Goal: Task Accomplishment & Management: Complete application form

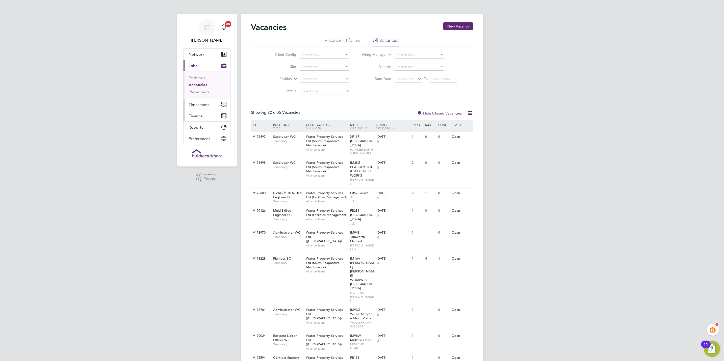
click at [205, 104] on span "Timesheets" at bounding box center [199, 104] width 21 height 5
click at [201, 89] on link "Timesheets" at bounding box center [199, 89] width 21 height 5
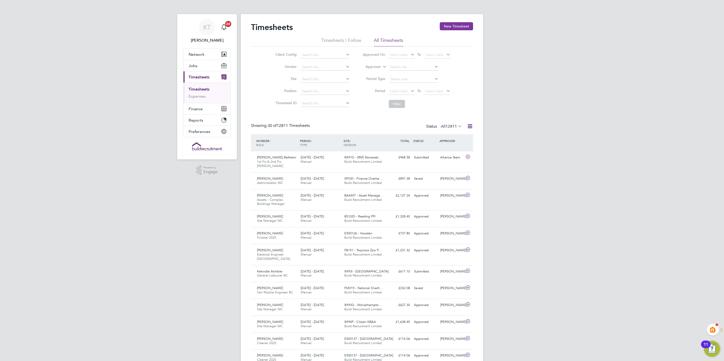
click at [459, 27] on button "New Timesheet" at bounding box center [456, 26] width 33 height 8
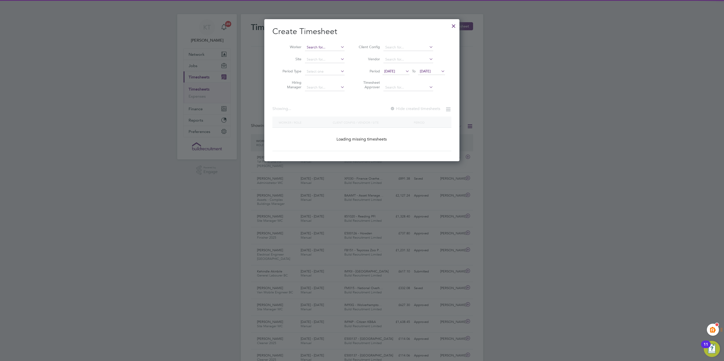
drag, startPoint x: 313, startPoint y: 46, endPoint x: 316, endPoint y: 46, distance: 3.1
click at [313, 47] on input at bounding box center [325, 47] width 40 height 7
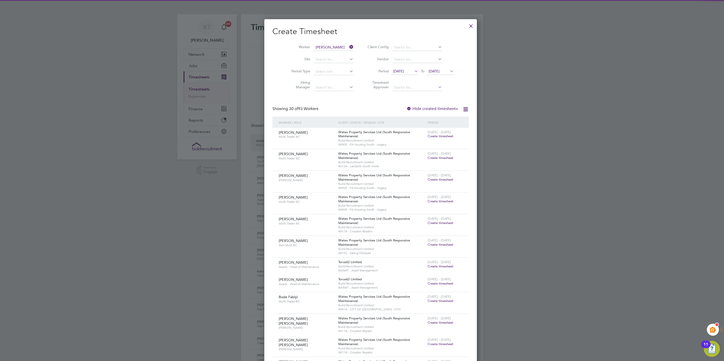
click at [337, 55] on b "Cook" at bounding box center [341, 54] width 9 height 4
type input "[PERSON_NAME]"
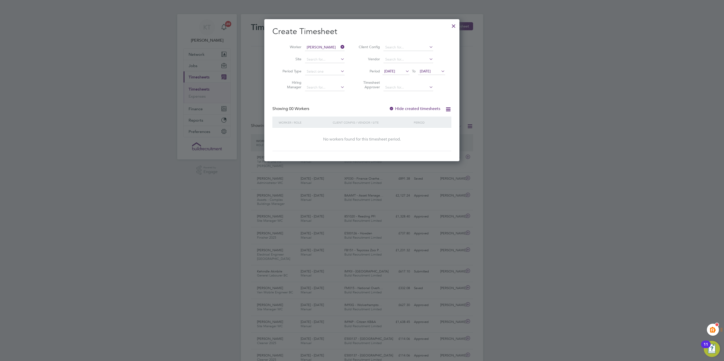
click at [407, 105] on div "Create Timesheet Worker [PERSON_NAME] Site Period Type Hiring Manager Client Co…" at bounding box center [361, 88] width 179 height 125
click at [410, 108] on label "Hide created timesheets" at bounding box center [414, 108] width 51 height 5
click at [413, 110] on label "Hide created timesheets" at bounding box center [414, 108] width 51 height 5
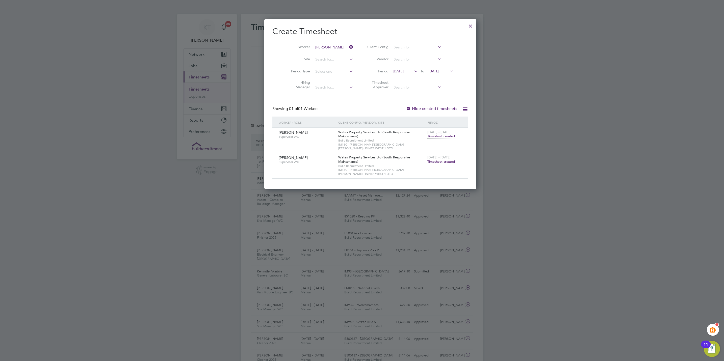
click at [396, 71] on span "[DATE]" at bounding box center [398, 71] width 11 height 5
click at [391, 97] on span "4" at bounding box center [391, 97] width 10 height 10
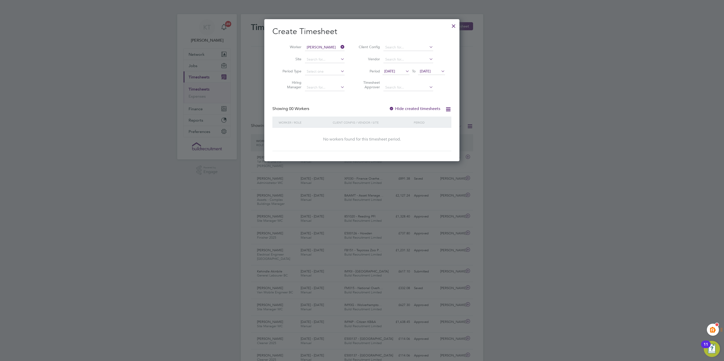
click at [419, 109] on label "Hide created timesheets" at bounding box center [414, 108] width 51 height 5
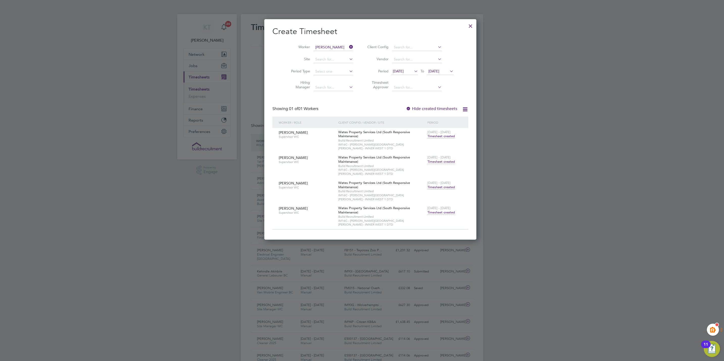
click at [398, 75] on span "[DATE]" at bounding box center [404, 71] width 27 height 7
click at [392, 98] on span "28" at bounding box center [391, 97] width 10 height 10
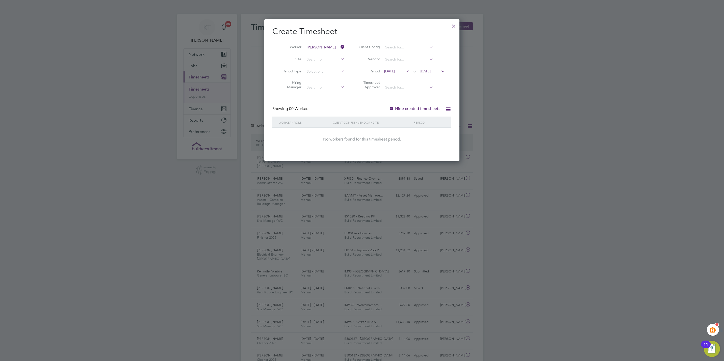
click at [404, 109] on label "Hide created timesheets" at bounding box center [414, 108] width 51 height 5
click at [404, 108] on label "Hide created timesheets" at bounding box center [414, 108] width 51 height 5
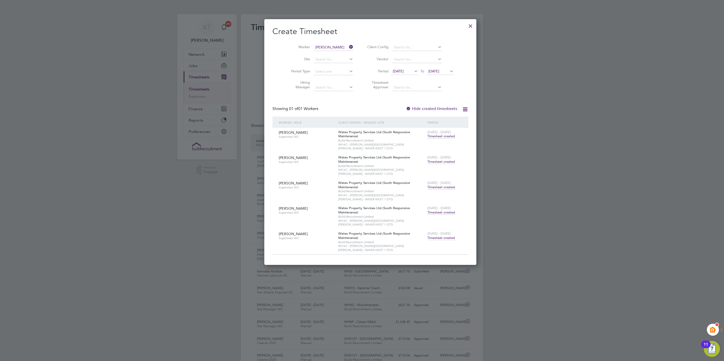
click at [395, 72] on span "[DATE]" at bounding box center [398, 71] width 11 height 5
click at [391, 95] on span "14" at bounding box center [391, 97] width 10 height 10
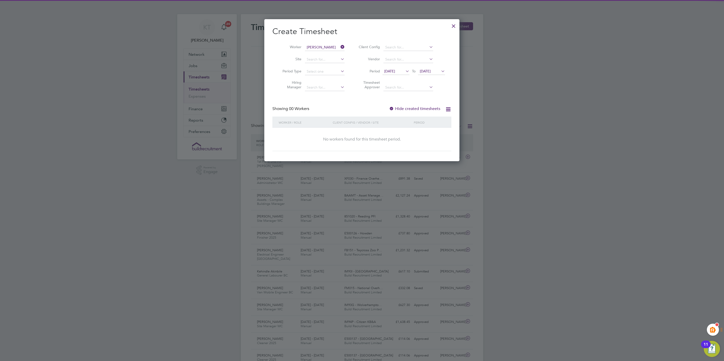
click at [410, 105] on div "Create Timesheet Worker [PERSON_NAME] Site Period Type Hiring Manager Client Co…" at bounding box center [361, 88] width 179 height 125
click at [412, 108] on label "Hide created timesheets" at bounding box center [414, 108] width 51 height 5
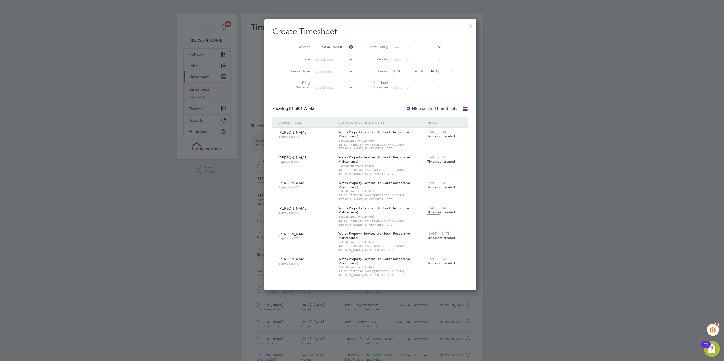
drag, startPoint x: 394, startPoint y: 71, endPoint x: 397, endPoint y: 73, distance: 2.9
click at [395, 73] on span "[DATE]" at bounding box center [398, 71] width 11 height 5
click at [390, 109] on span "7" at bounding box center [391, 108] width 10 height 10
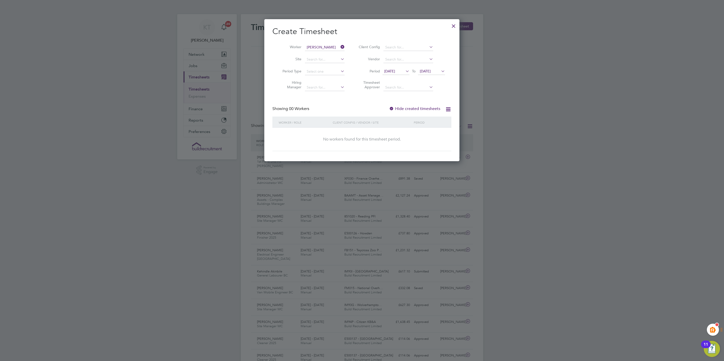
click at [418, 108] on label "Hide created timesheets" at bounding box center [414, 108] width 51 height 5
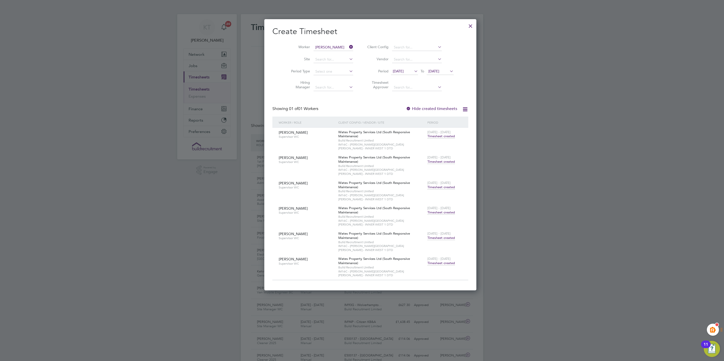
click at [429, 135] on span "Timesheet created" at bounding box center [441, 136] width 28 height 5
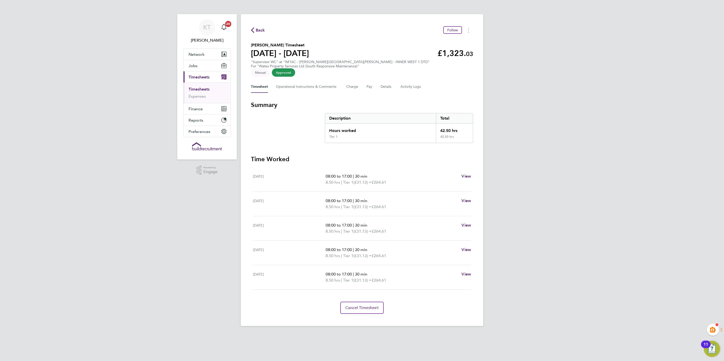
click at [262, 29] on span "Back" at bounding box center [260, 30] width 9 height 6
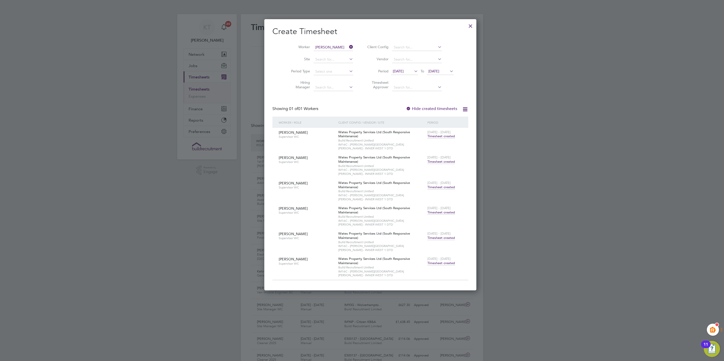
click at [428, 136] on span "Timesheet created" at bounding box center [441, 136] width 28 height 5
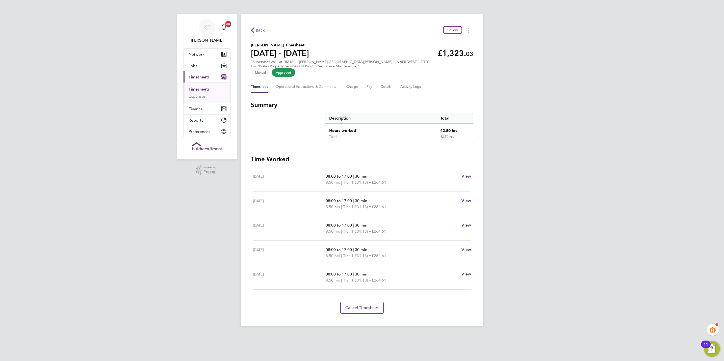
click at [256, 28] on span "Back" at bounding box center [260, 30] width 9 height 6
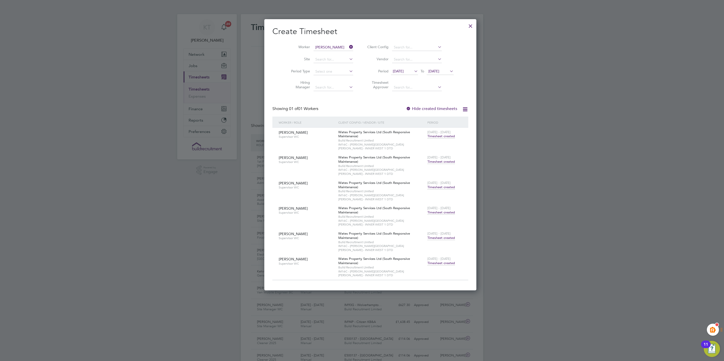
drag, startPoint x: 455, startPoint y: 27, endPoint x: 595, endPoint y: 158, distance: 191.2
click at [466, 26] on div at bounding box center [470, 24] width 9 height 9
